Goal: Find specific page/section: Find specific page/section

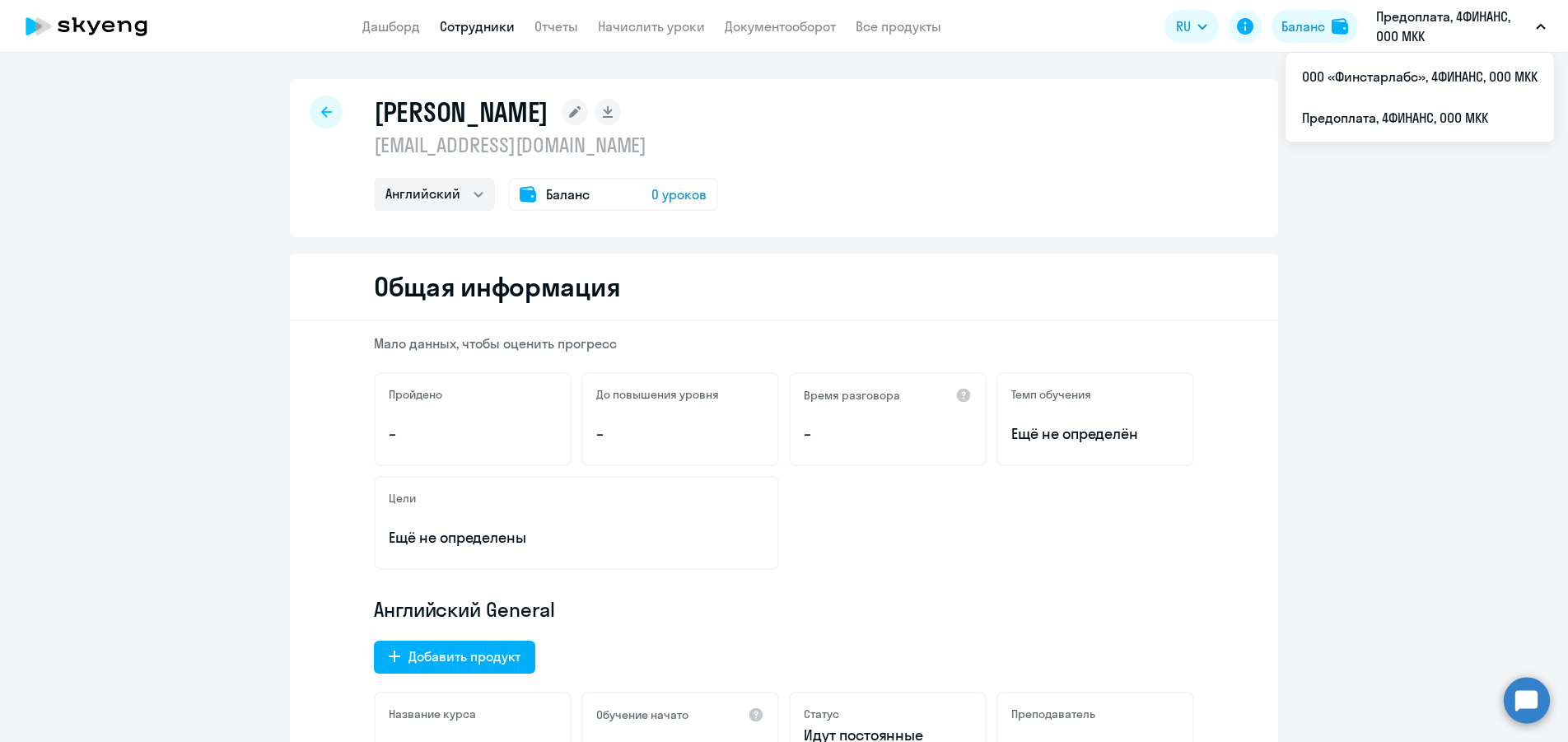
select select "english"
click at [315, 103] on div at bounding box center [326, 112] width 33 height 33
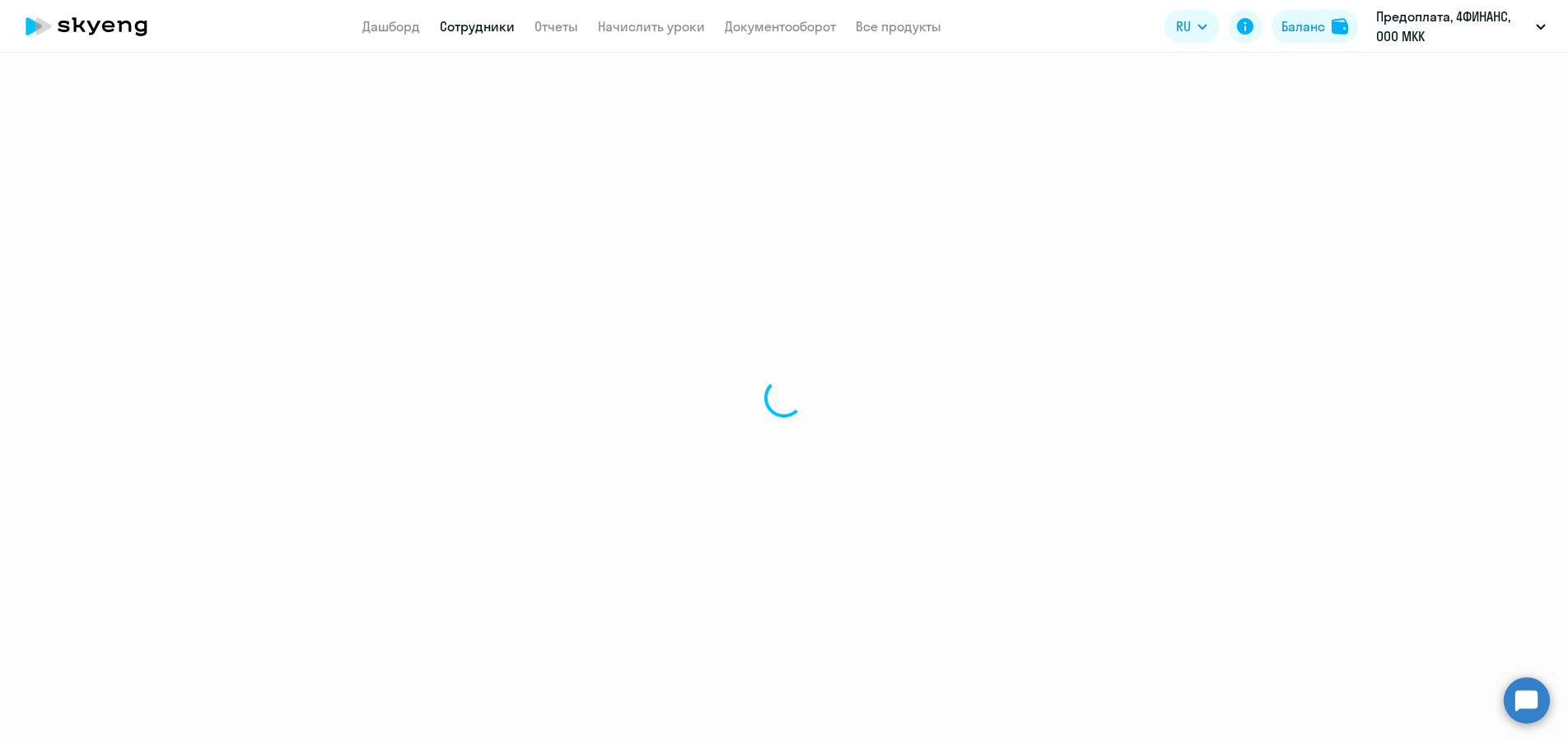
select select "30"
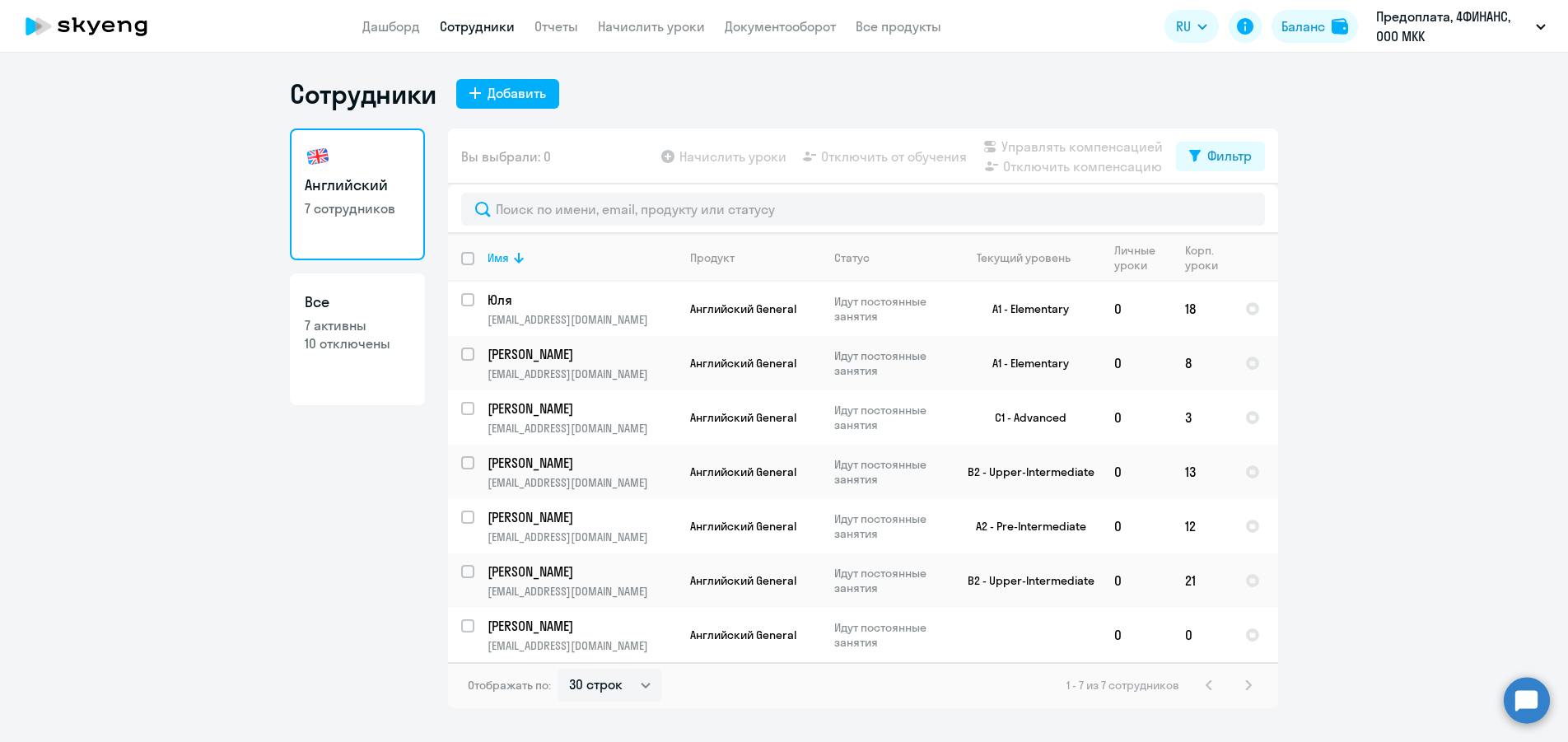
click at [93, 346] on ng-component "Сотрудники Добавить Английский 7 сотрудников Все 7 активны 10 отключены Вы выбр…" at bounding box center [784, 393] width 1568 height 631
click at [135, 206] on ng-component "Сотрудники Добавить Английский 7 сотрудников Все 7 активны 10 отключены Вы выбр…" at bounding box center [784, 393] width 1568 height 631
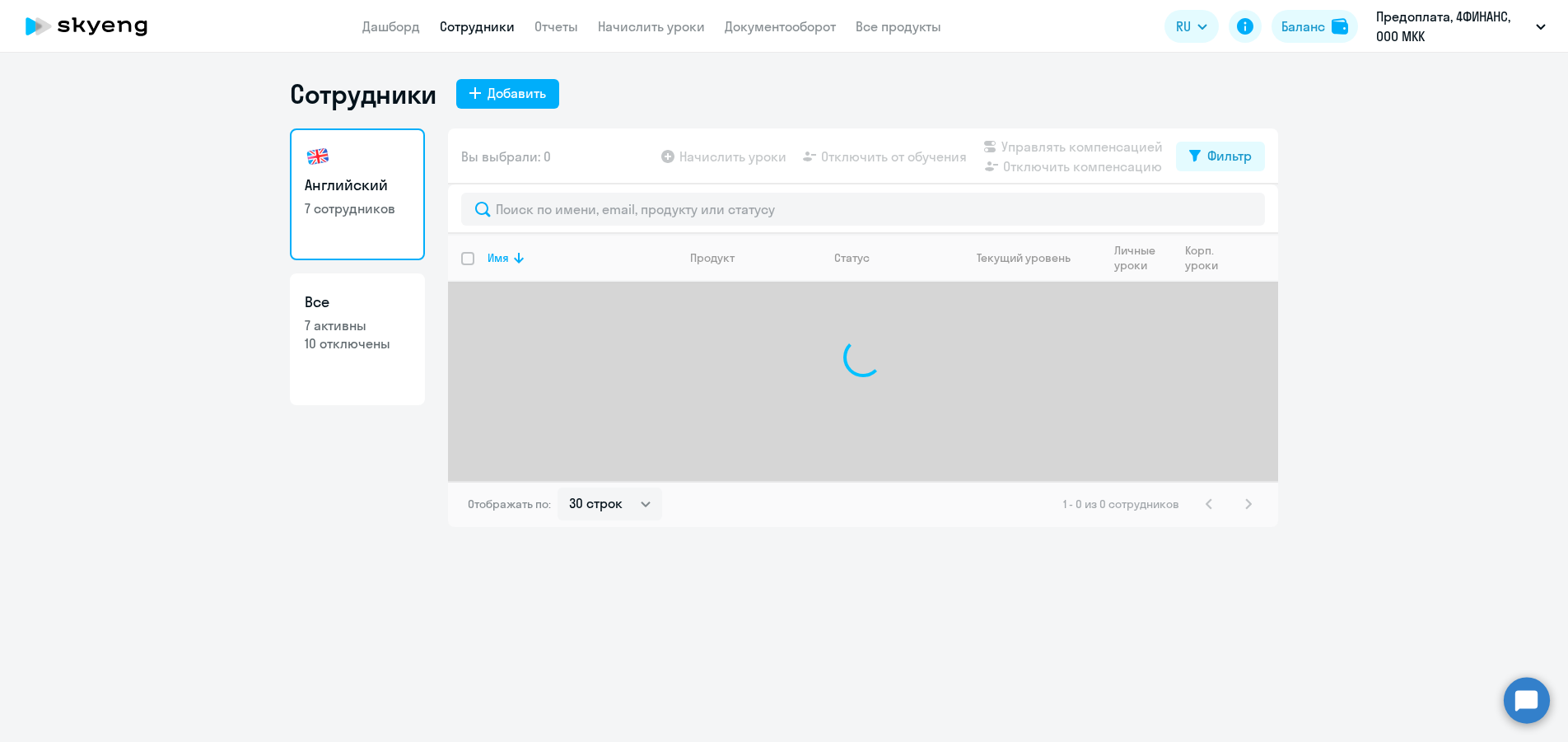
select select "30"
